Goal: Transaction & Acquisition: Purchase product/service

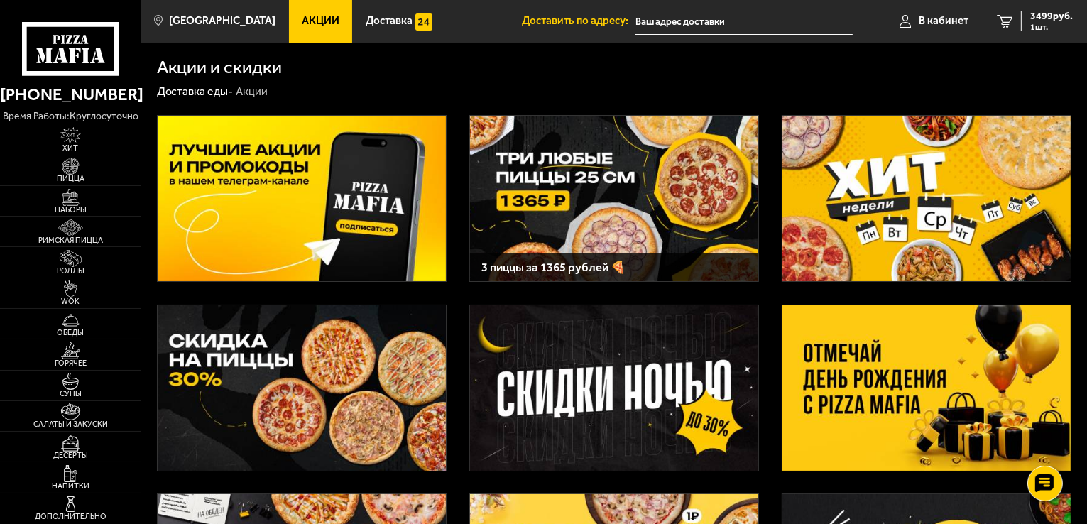
click at [769, 66] on div "Акции и скидки" at bounding box center [615, 67] width 916 height 18
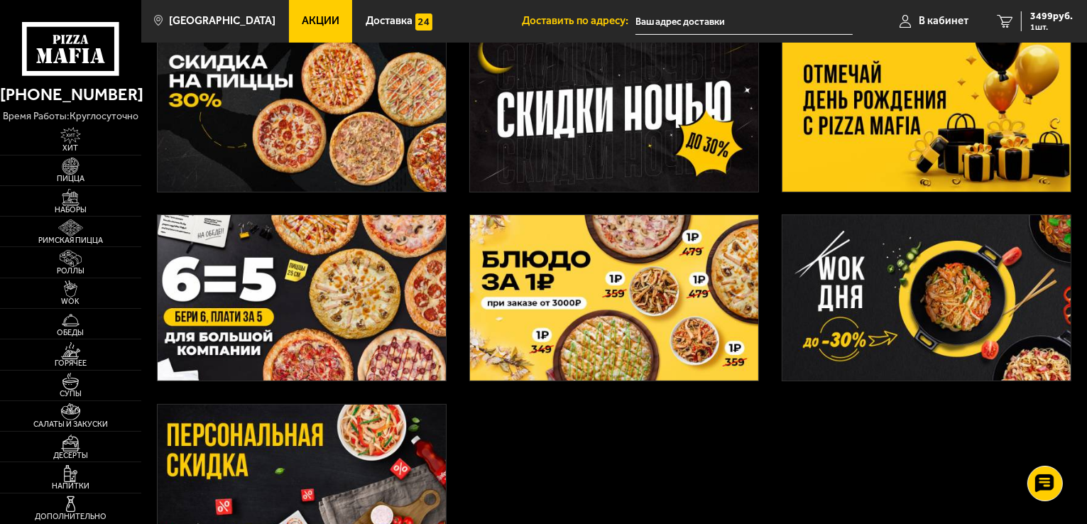
scroll to position [453, 0]
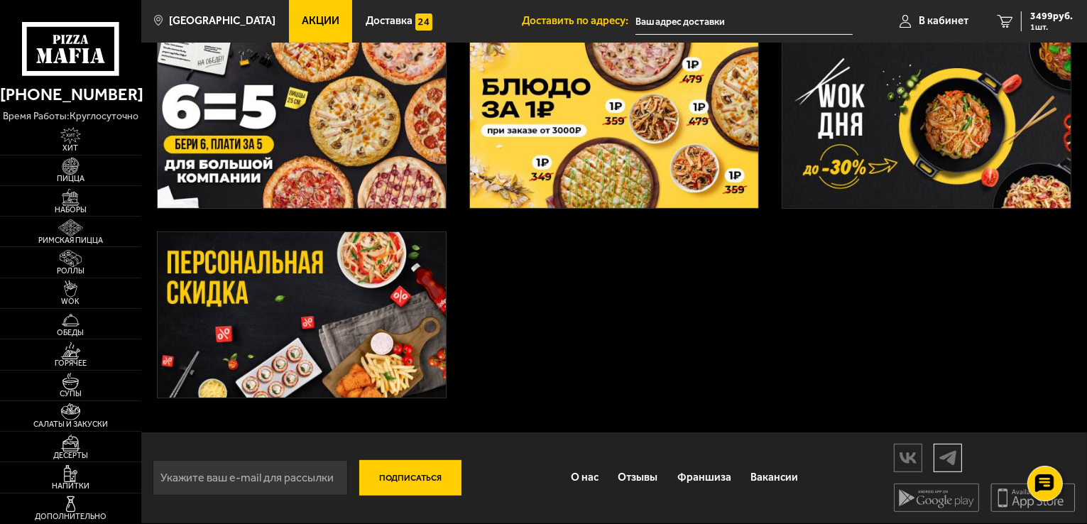
click at [954, 456] on img at bounding box center [948, 457] width 27 height 25
click at [1048, 19] on span "3499 руб." at bounding box center [1052, 16] width 43 height 10
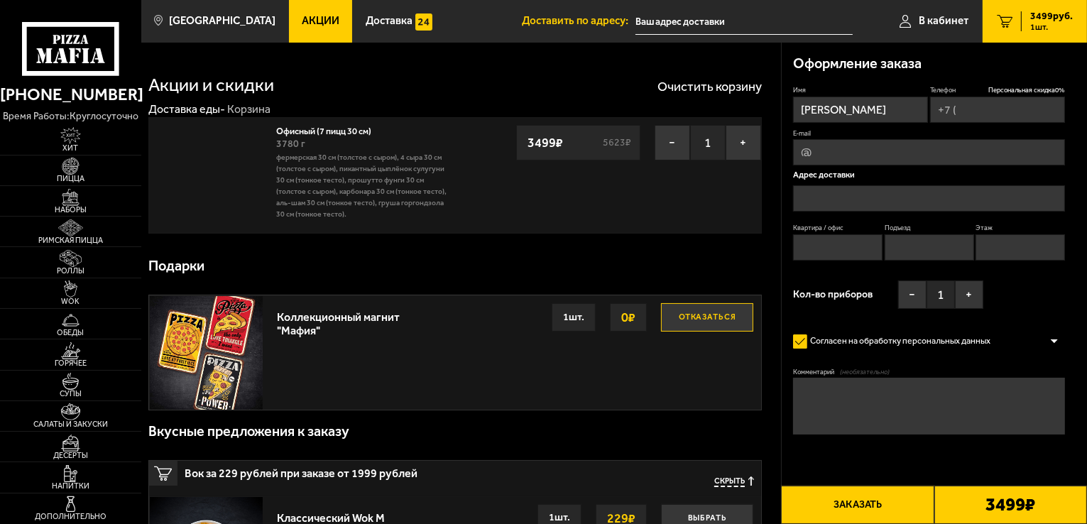
type input "+7 (953) 866-34-20"
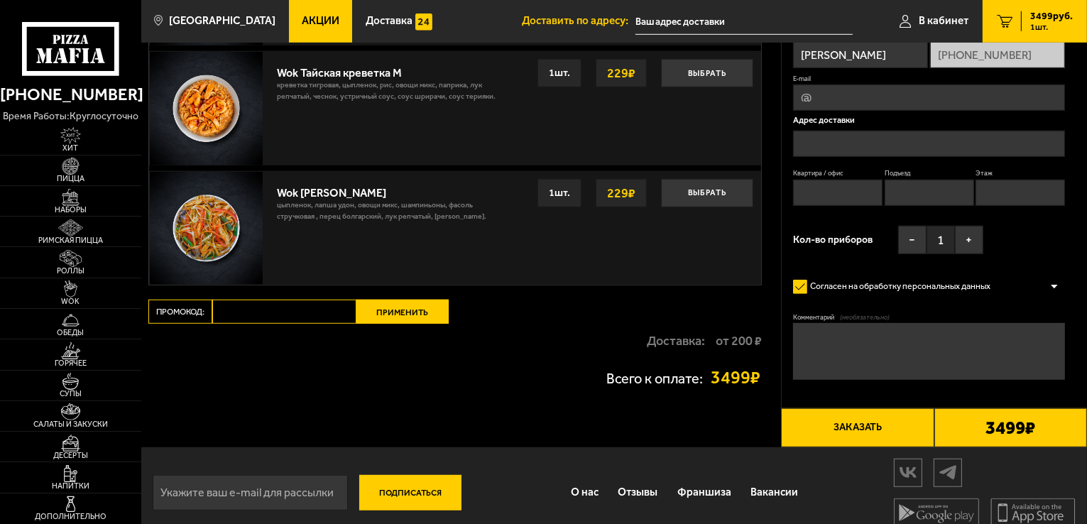
scroll to position [940, 0]
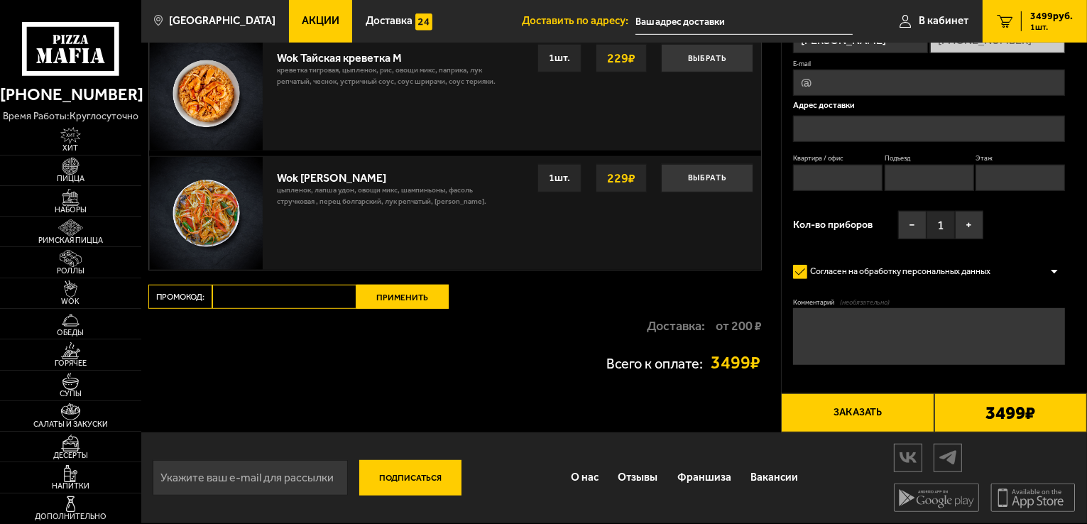
click at [251, 293] on input "Промокод:" at bounding box center [284, 297] width 144 height 24
paste input "mf0412"
type input "mf0412"
click at [393, 300] on button "Применить" at bounding box center [403, 297] width 92 height 24
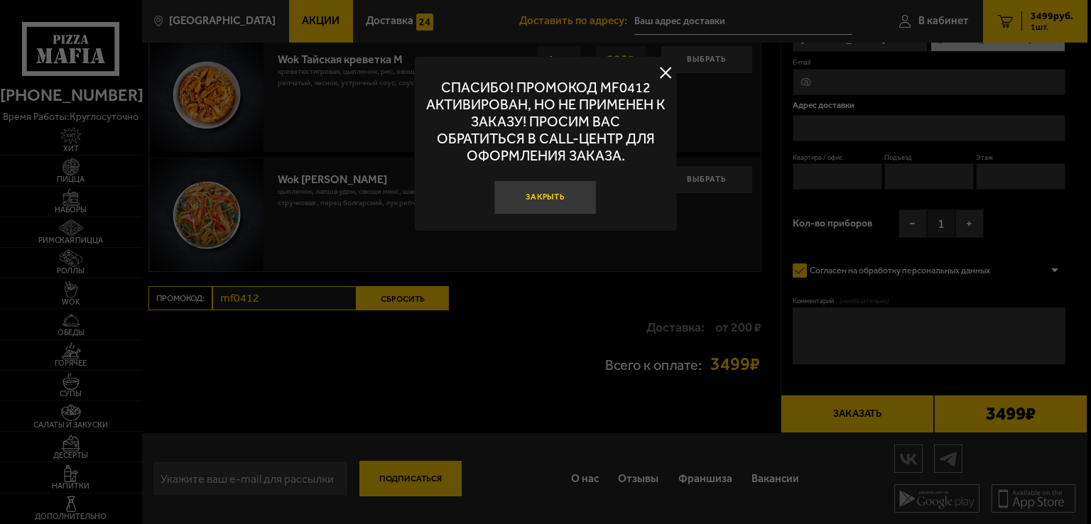
click at [546, 199] on button "Закрыть" at bounding box center [545, 197] width 102 height 34
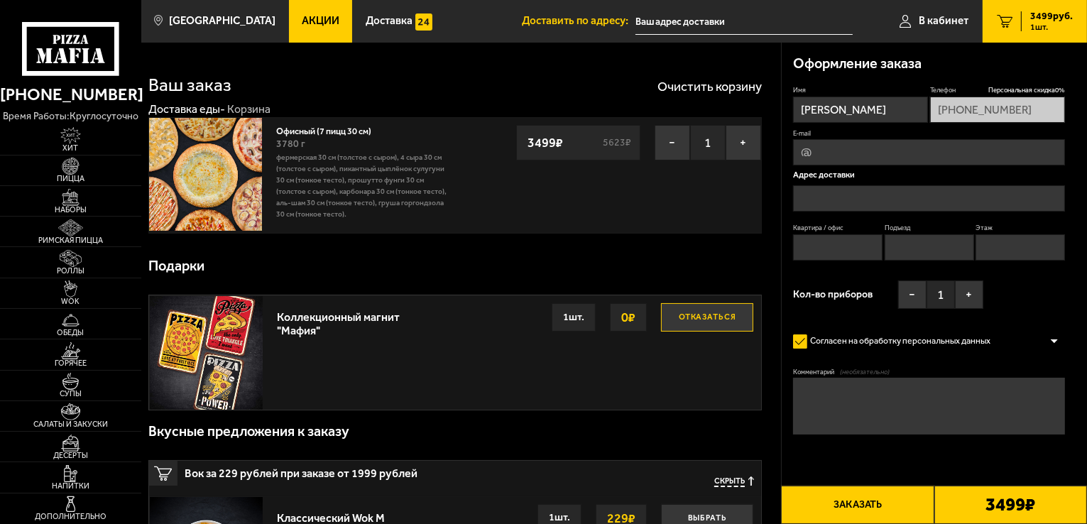
scroll to position [0, 0]
